Goal: Information Seeking & Learning: Find specific fact

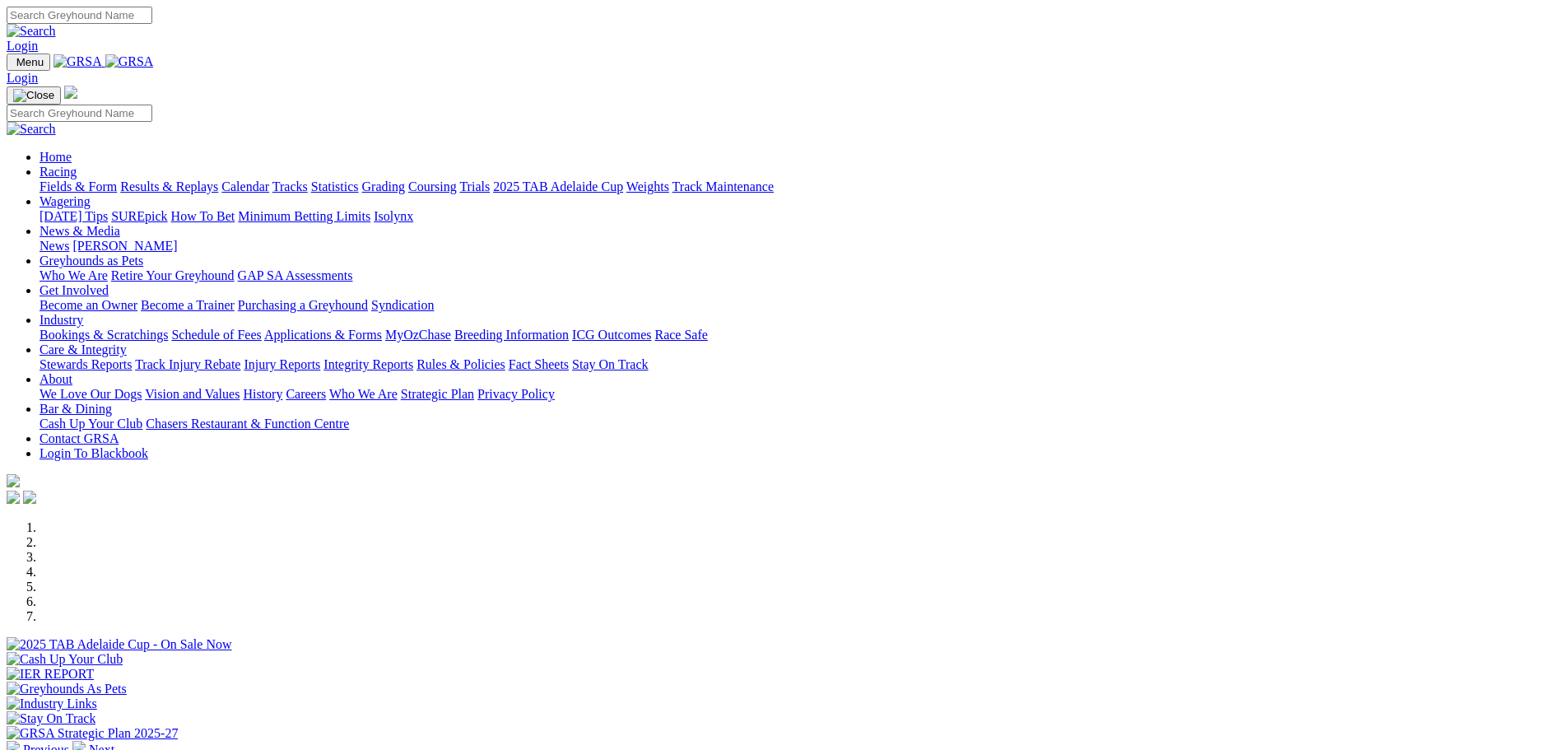
click at [132, 357] on link "Stewards Reports" at bounding box center [86, 364] width 92 height 14
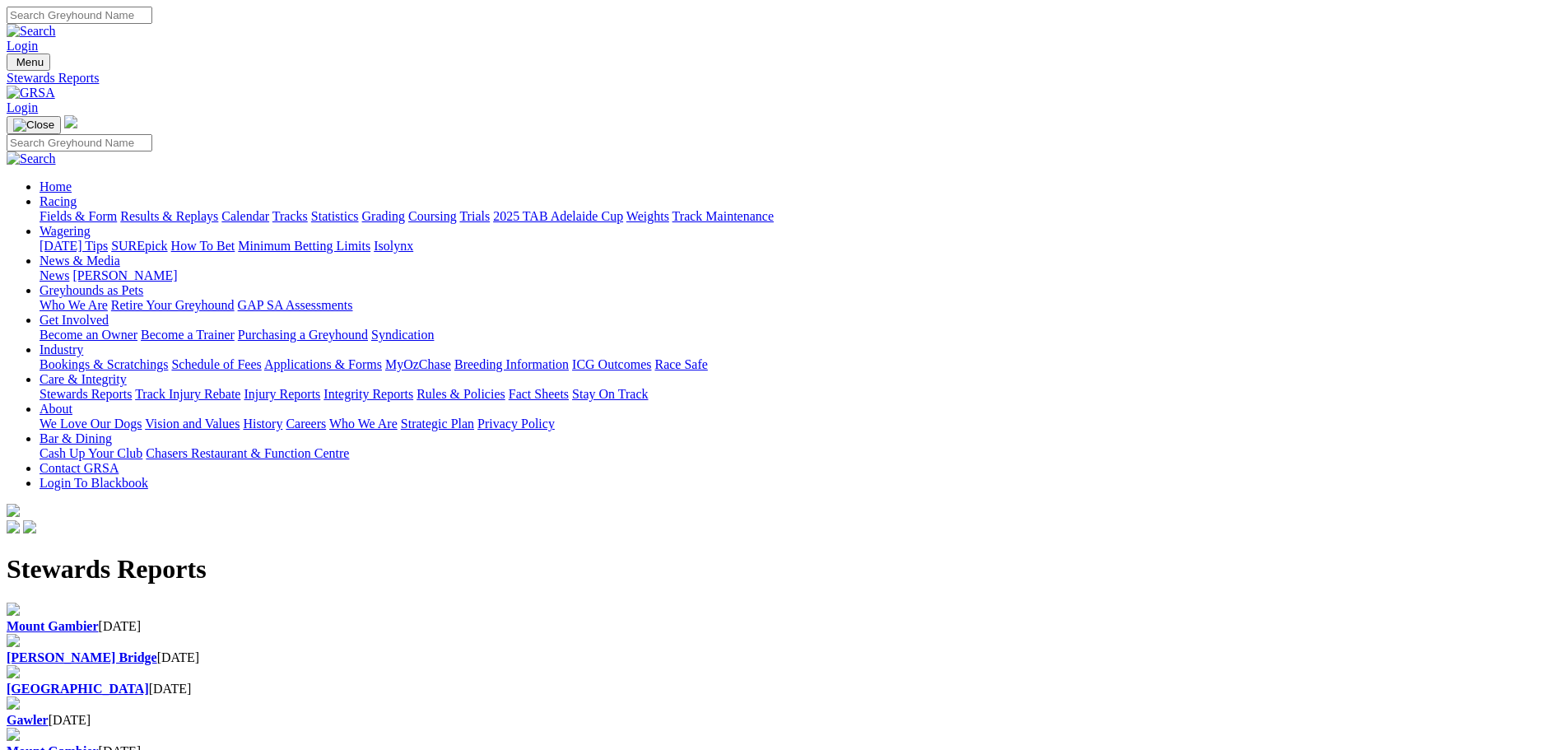
click at [735, 682] on div "Angle Park 16 Aug 2025" at bounding box center [784, 689] width 1555 height 15
click at [540, 650] on div "Murray Bridge 17 Aug 2025" at bounding box center [784, 657] width 1555 height 15
click at [158, 650] on b "[PERSON_NAME] Bridge" at bounding box center [82, 657] width 151 height 14
click at [99, 619] on b "Mount Gambier" at bounding box center [53, 626] width 92 height 14
click at [76, 194] on link "Racing" at bounding box center [58, 201] width 37 height 14
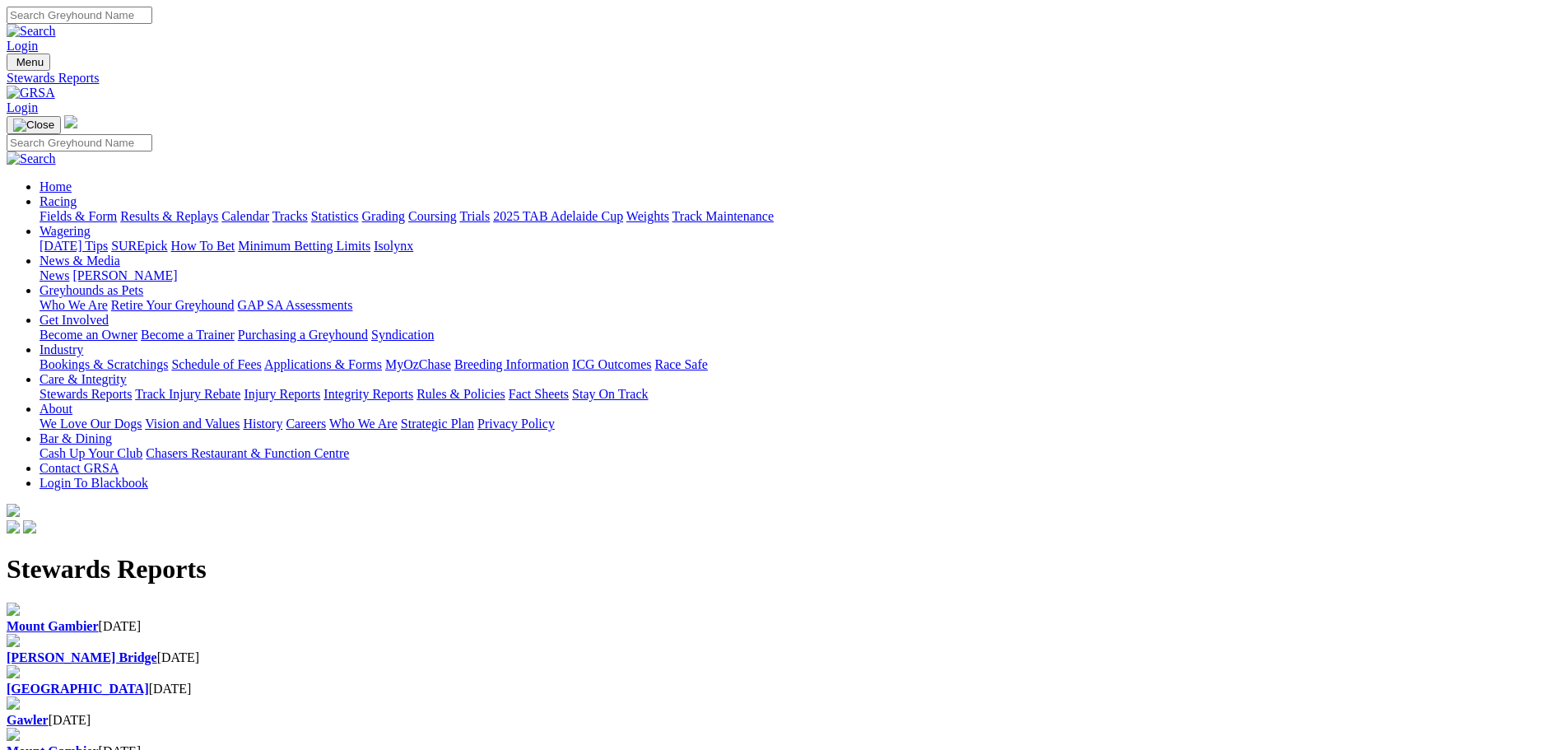
click at [359, 209] on link "Statistics" at bounding box center [334, 216] width 48 height 14
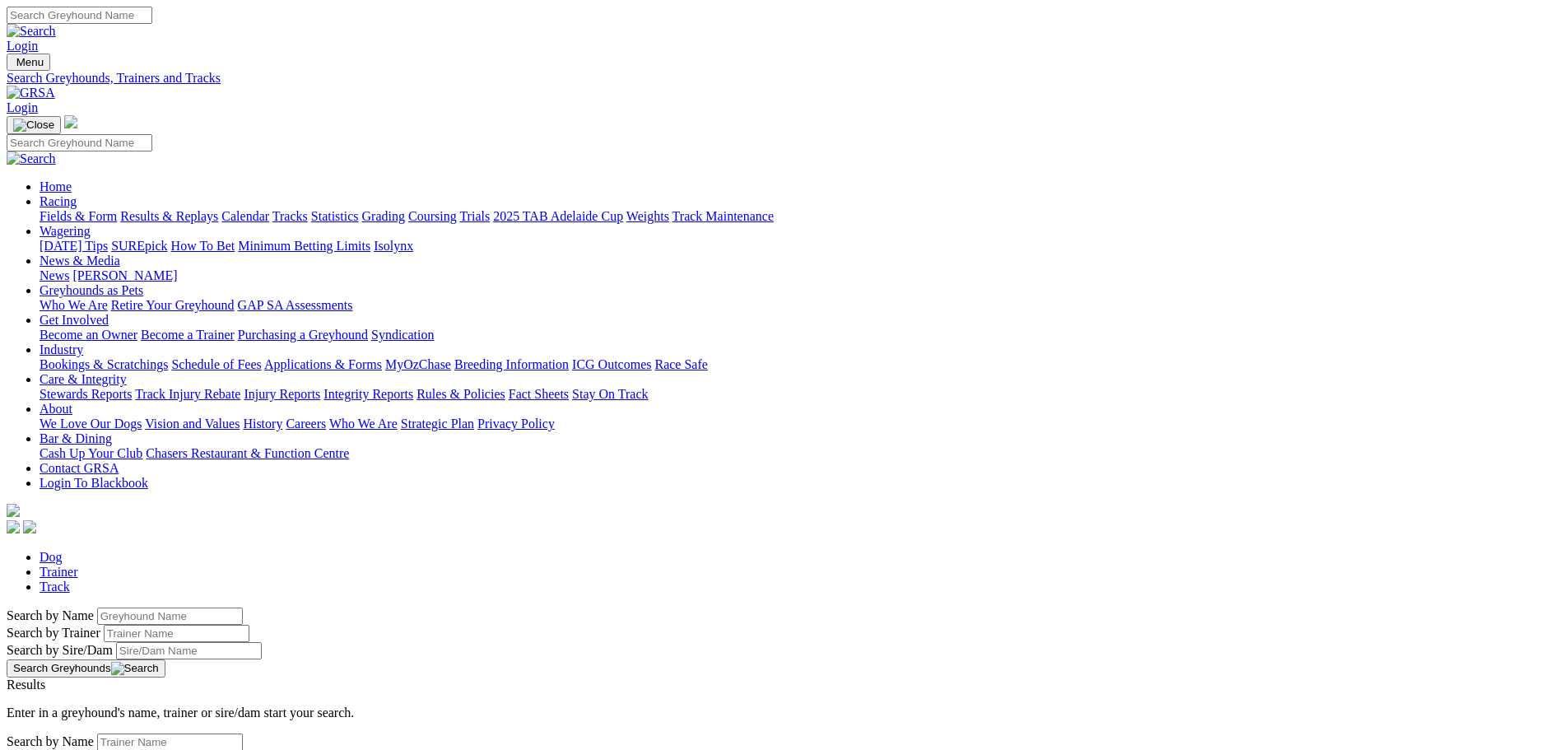
click at [243, 607] on input "Search by Greyhound name" at bounding box center [170, 616] width 146 height 17
type input "Archer Two"
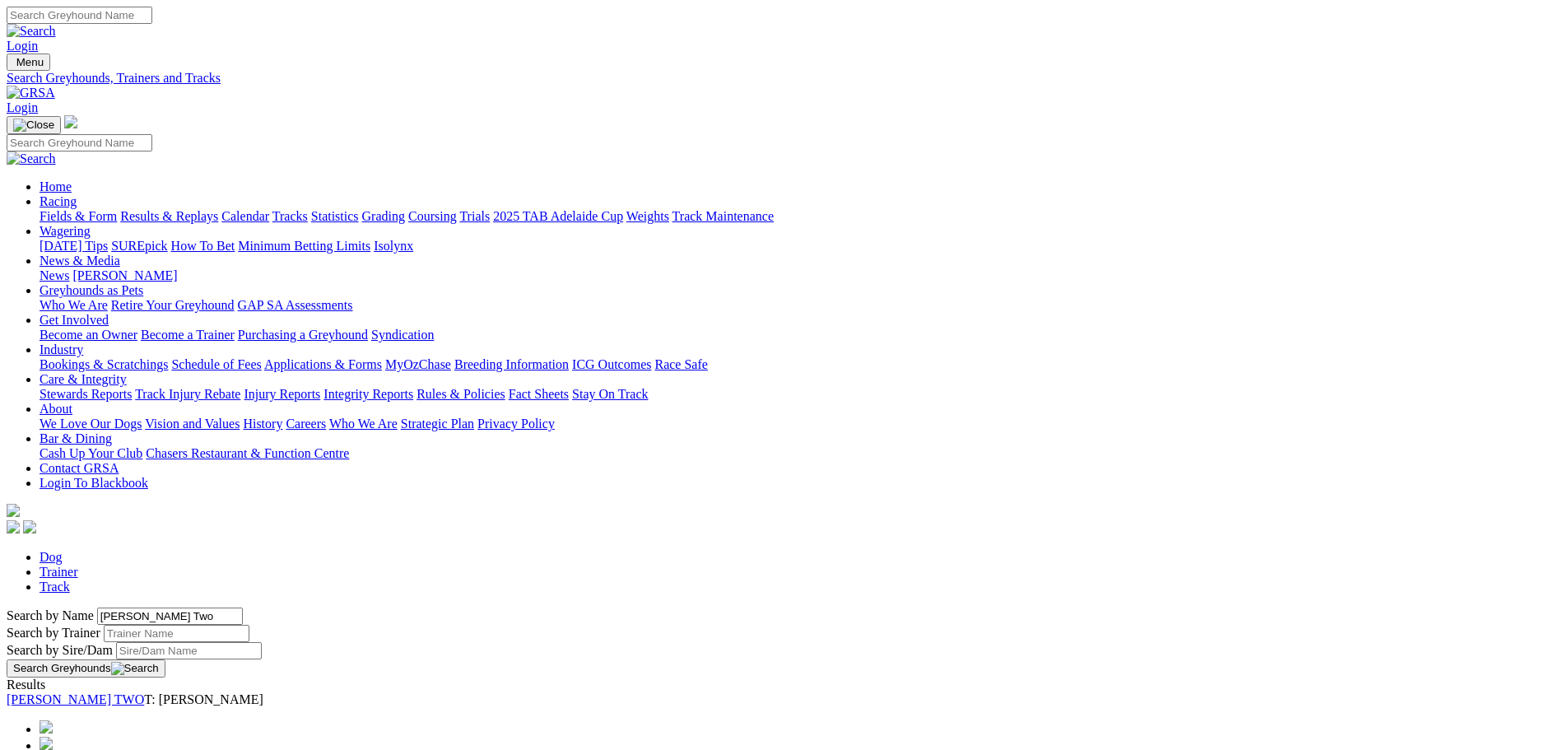
click at [144, 692] on link "ARCHER TWO" at bounding box center [75, 699] width 138 height 14
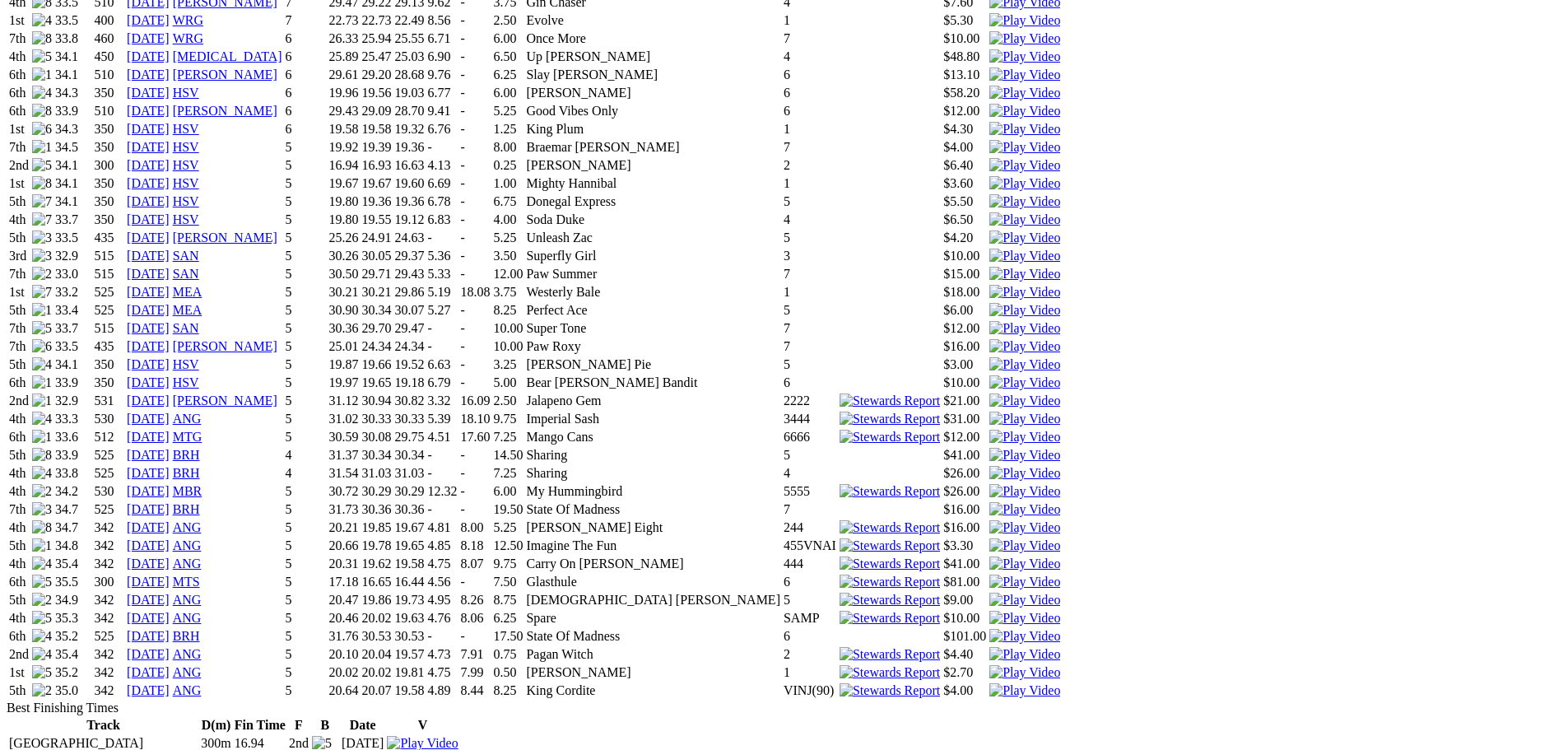
scroll to position [2140, 0]
